Goal: Navigation & Orientation: Find specific page/section

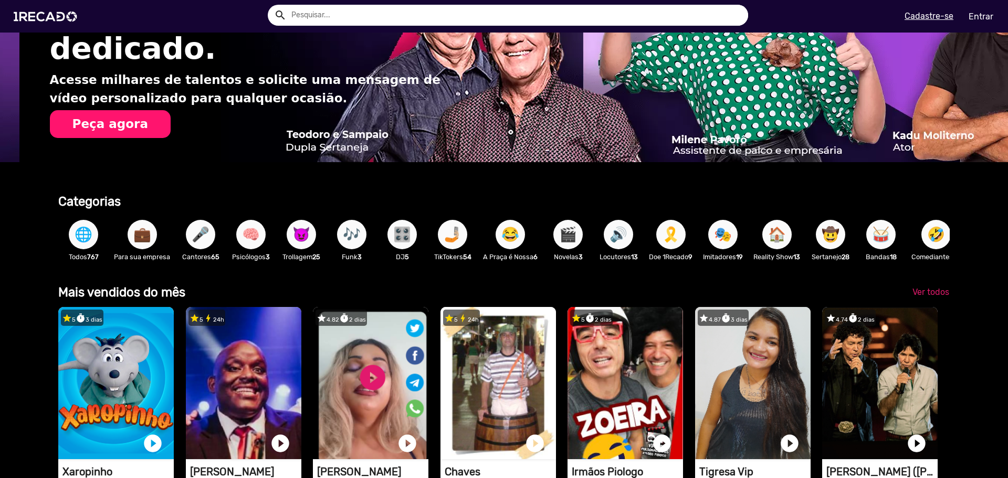
scroll to position [0, 1999]
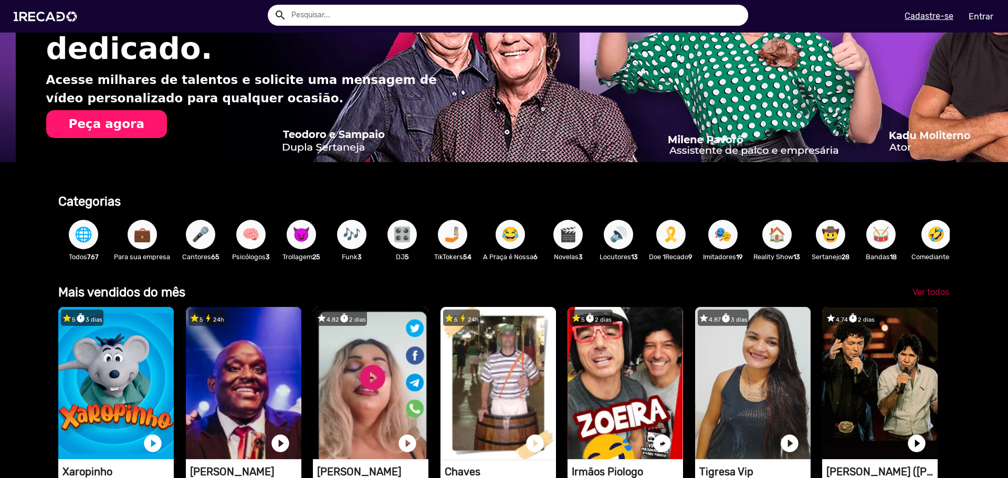
click at [924, 297] on span "Ver todos" at bounding box center [930, 292] width 37 height 10
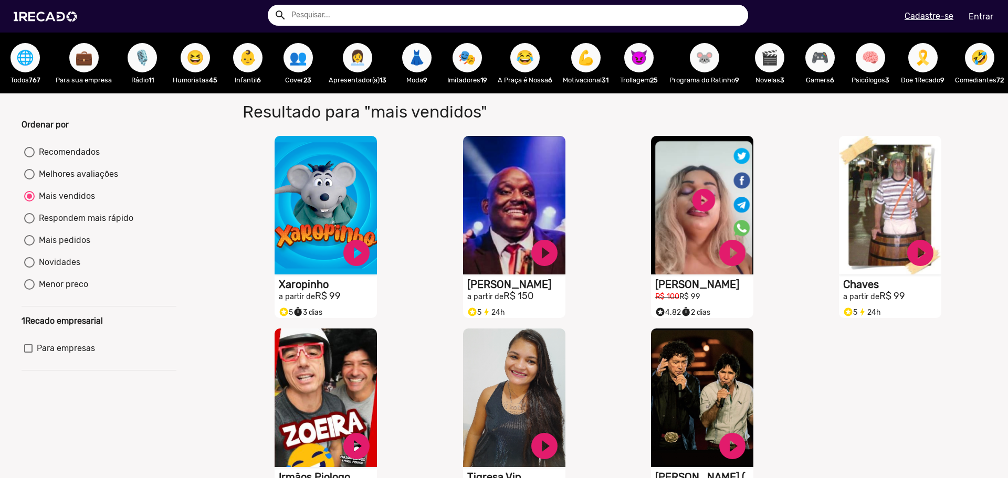
click at [828, 68] on span "🎮" at bounding box center [820, 57] width 18 height 29
radio input "true"
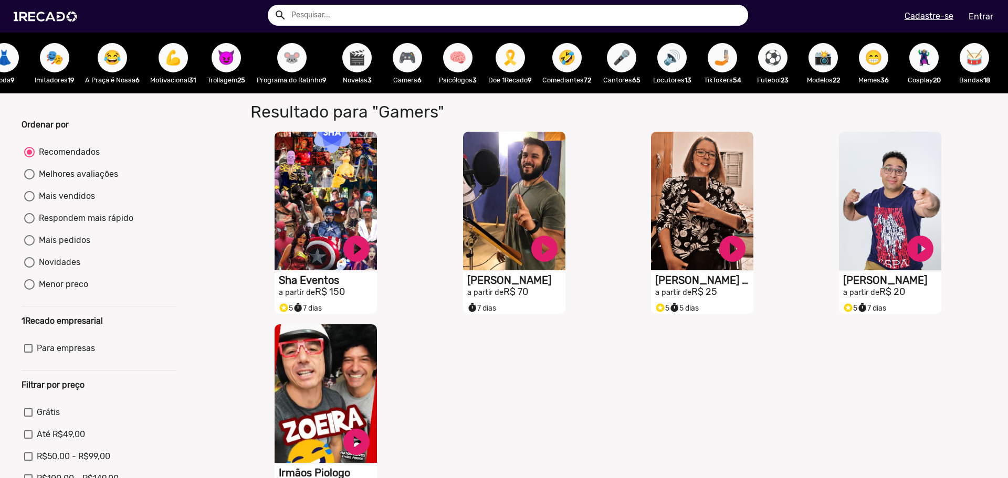
scroll to position [0, 448]
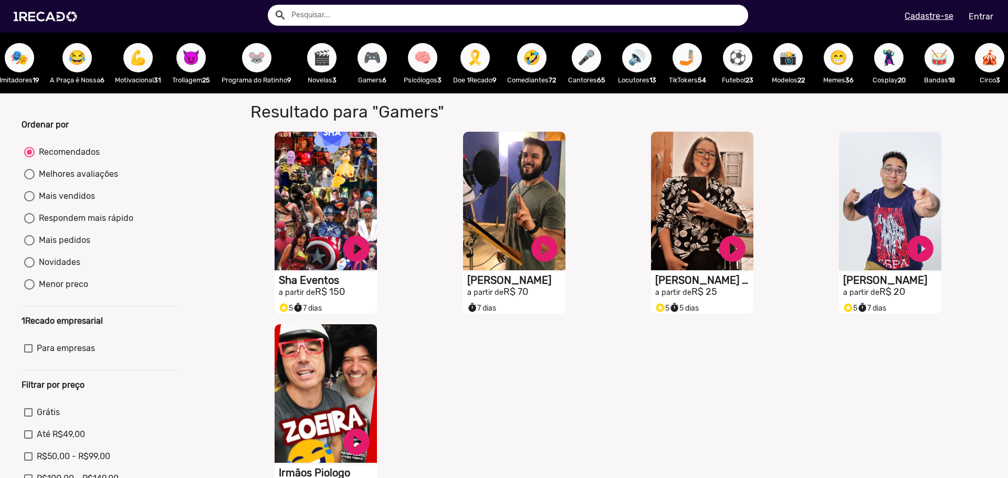
click at [745, 62] on span "⚽" at bounding box center [737, 57] width 18 height 29
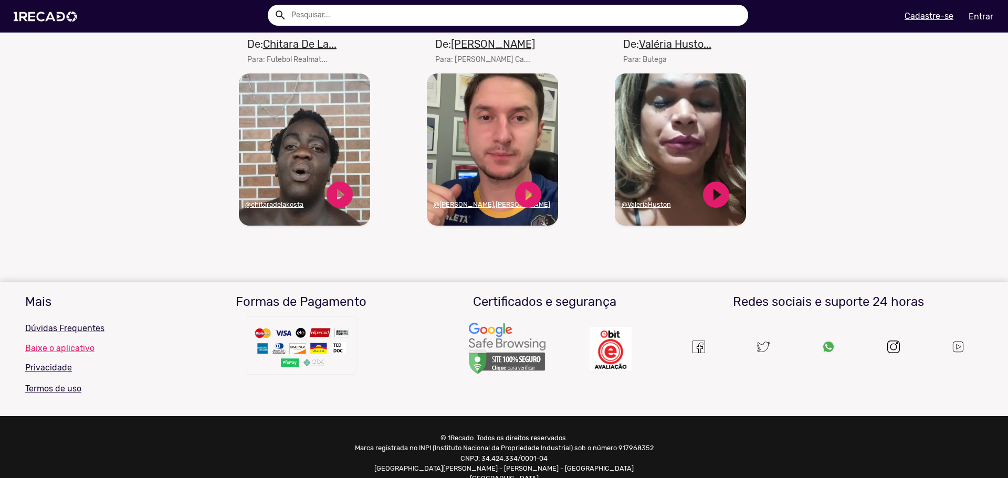
scroll to position [681, 0]
